Goal: Information Seeking & Learning: Find contact information

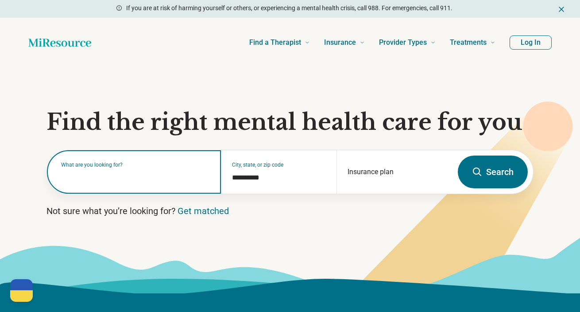
click at [93, 177] on input "text" at bounding box center [135, 176] width 149 height 11
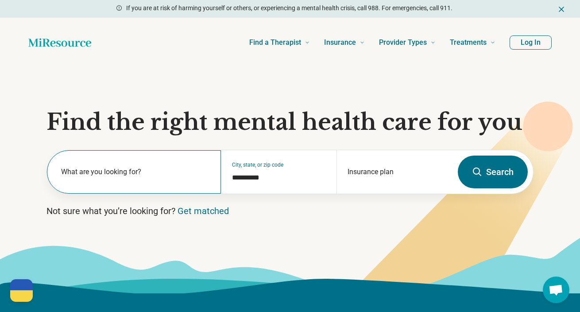
click at [110, 170] on div "What are you looking for?" at bounding box center [134, 171] width 174 height 43
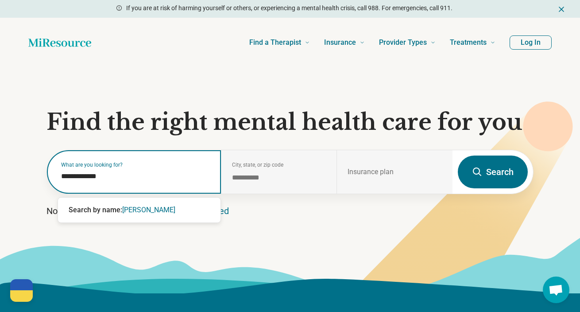
type input "**********"
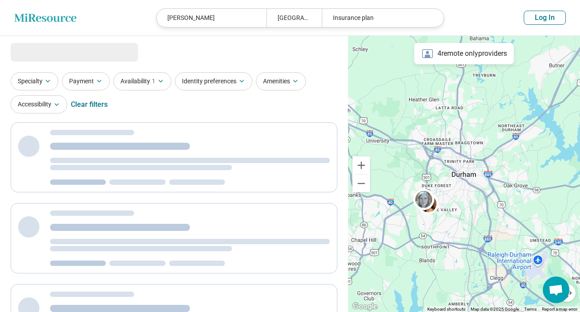
select select "***"
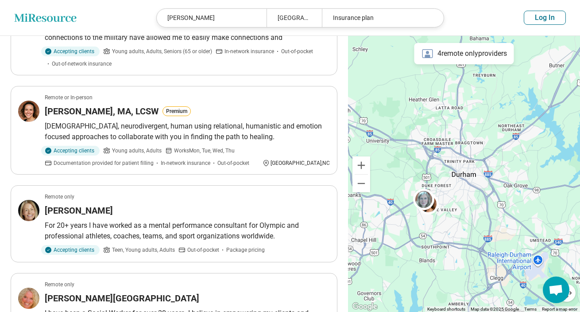
scroll to position [135, 0]
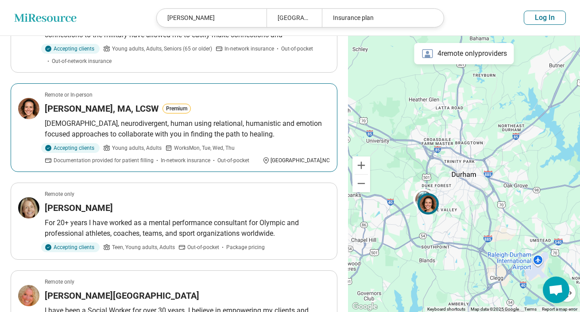
click at [104, 111] on h3 "[PERSON_NAME], MA, LCSW" at bounding box center [102, 108] width 114 height 12
click at [115, 117] on article "Remote or In-person Barbara Hodapp, MA, LCSW Premium Queer, neurodivergent, hum…" at bounding box center [174, 127] width 327 height 89
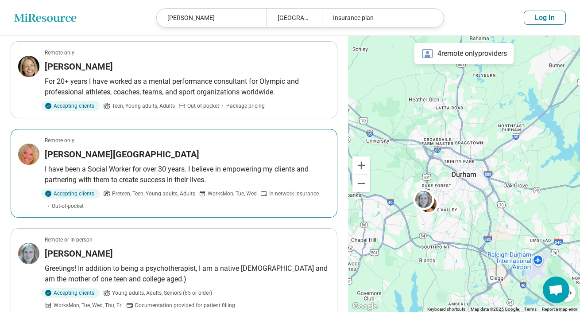
scroll to position [268, 0]
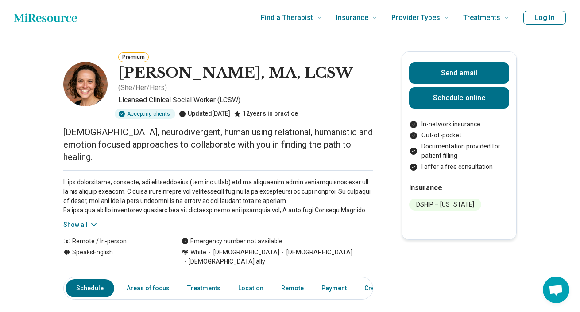
click at [347, 213] on div "Show all" at bounding box center [218, 199] width 310 height 59
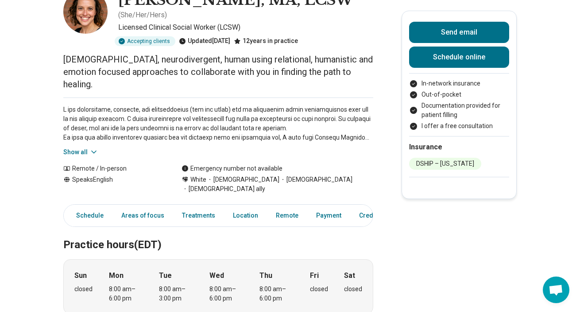
scroll to position [74, 0]
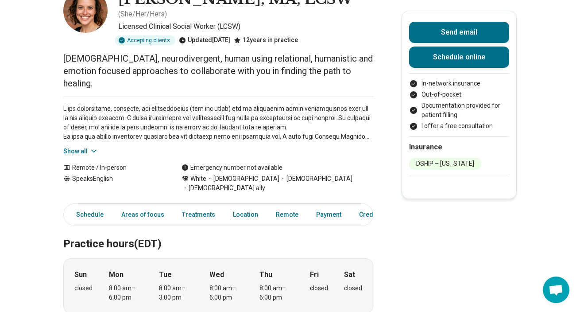
click at [90, 147] on icon at bounding box center [93, 151] width 9 height 9
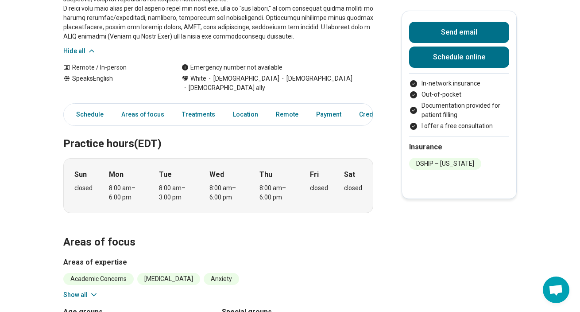
scroll to position [240, 0]
